Goal: Task Accomplishment & Management: Use online tool/utility

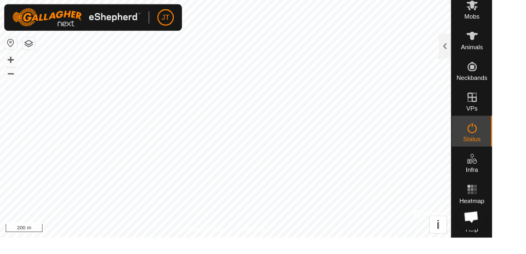
click at [507, 113] on span "VPs" at bounding box center [504, 116] width 12 height 7
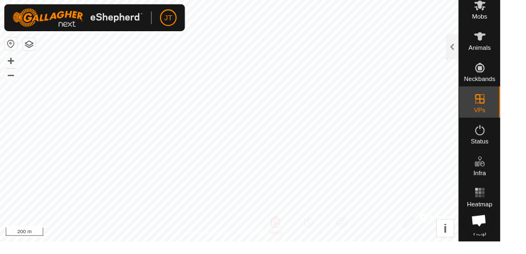
click at [477, 50] on div at bounding box center [475, 49] width 13 height 26
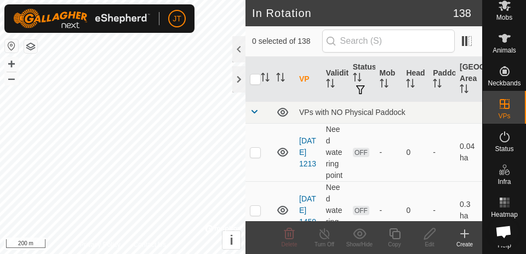
click at [463, 235] on icon at bounding box center [464, 233] width 13 height 13
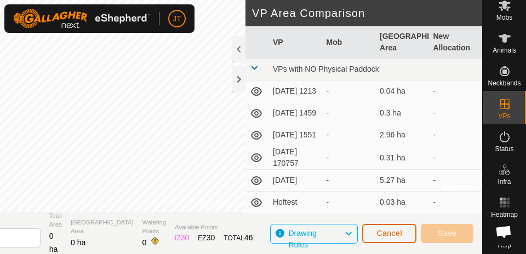
click at [388, 233] on span "Cancel" at bounding box center [389, 233] width 26 height 9
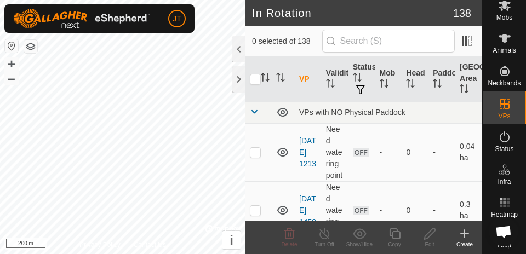
click at [240, 84] on div at bounding box center [238, 79] width 13 height 26
